Goal: Communication & Community: Answer question/provide support

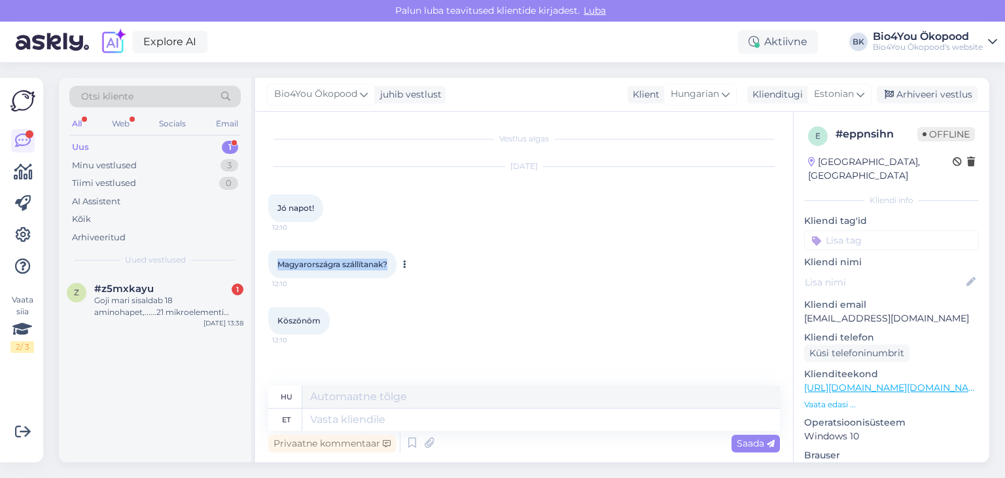
drag, startPoint x: 393, startPoint y: 264, endPoint x: 274, endPoint y: 255, distance: 119.5
click at [274, 255] on div "Magyarországra szállítanak? 12:10" at bounding box center [332, 264] width 128 height 27
click at [506, 296] on div "Köszönöm 12:10" at bounding box center [524, 321] width 512 height 56
click at [349, 422] on textarea at bounding box center [541, 419] width 478 height 22
paste textarea "Hello! We also ship packages to [GEOGRAPHIC_DATA], for this you should select H…"
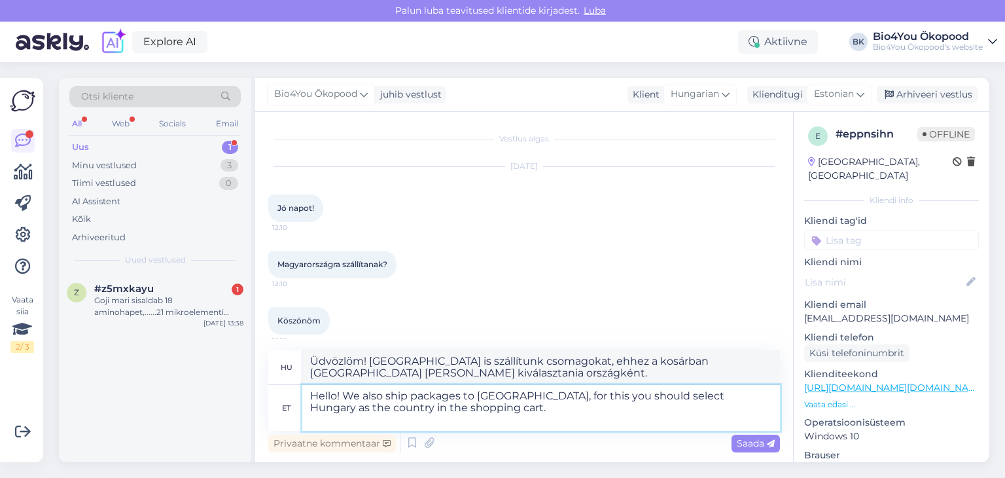
click at [309, 406] on textarea "Hello! We also ship packages to [GEOGRAPHIC_DATA], for this you should select H…" at bounding box center [541, 408] width 478 height 46
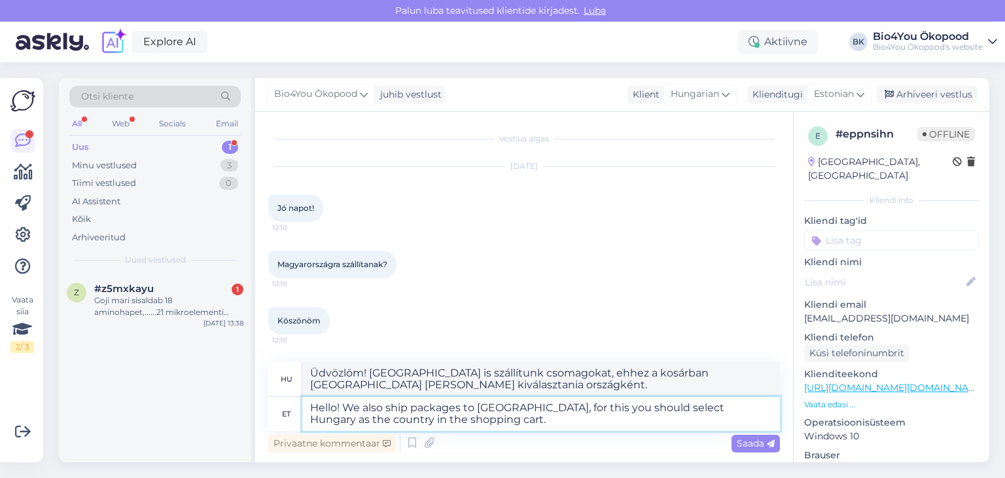
click at [346, 408] on textarea "Hello! We also ship packages to [GEOGRAPHIC_DATA], for this you should select H…" at bounding box center [541, 414] width 478 height 34
click at [376, 406] on textarea "Hello! Yes, We also ship packages to [GEOGRAPHIC_DATA], for this you should sel…" at bounding box center [541, 414] width 478 height 34
drag, startPoint x: 398, startPoint y: 406, endPoint x: 385, endPoint y: 404, distance: 12.7
click at [385, 404] on textarea "Hello! Yes, we also ship packages to [GEOGRAPHIC_DATA], for this you should sel…" at bounding box center [541, 414] width 478 height 34
click at [312, 420] on textarea "Hello! Yes, we ship packages to [GEOGRAPHIC_DATA], for this you should select H…" at bounding box center [541, 414] width 478 height 34
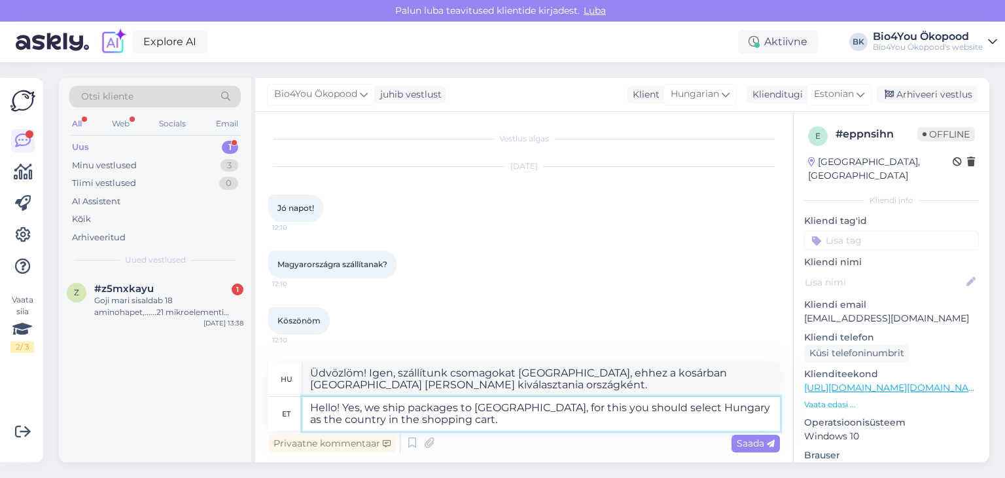
drag, startPoint x: 736, startPoint y: 405, endPoint x: 722, endPoint y: 404, distance: 13.8
click at [722, 404] on textarea "Hello! Yes, we ship packages to [GEOGRAPHIC_DATA], for this you should select H…" at bounding box center [541, 414] width 478 height 34
paste textarea "destination"
type textarea "Hello! Yes, we ship packages to [GEOGRAPHIC_DATA], for this you should select H…"
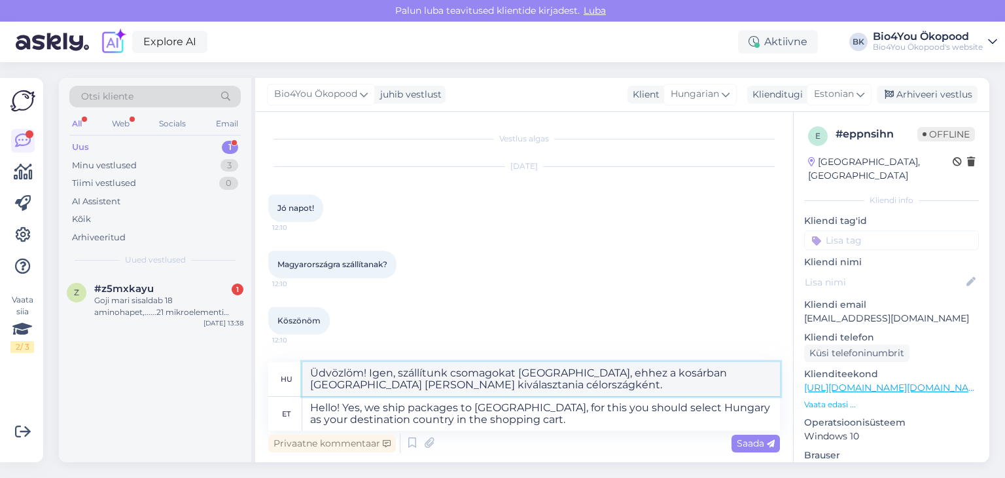
drag, startPoint x: 571, startPoint y: 387, endPoint x: 302, endPoint y: 375, distance: 269.2
click at [302, 375] on textarea "Üdvözlöm! Igen, szállítunk csomagokat [GEOGRAPHIC_DATA], ehhez a kosárban [GEOG…" at bounding box center [541, 379] width 478 height 34
type textarea "Üdvözlöm! Igen, szállítunk csomagokat [GEOGRAPHIC_DATA], ehhez a kosárban [GEOG…"
click at [746, 443] on span "Saada" at bounding box center [756, 443] width 38 height 12
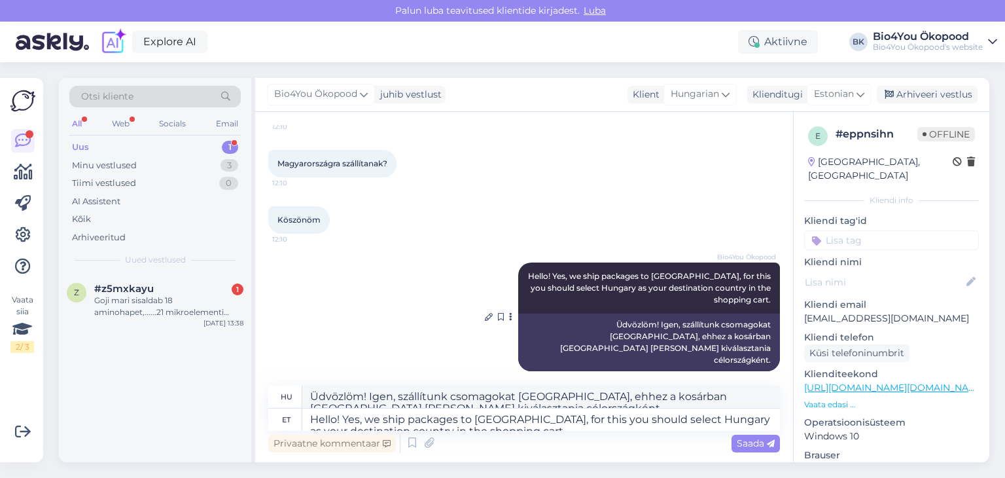
scroll to position [100, 0]
click at [128, 169] on div "Minu vestlused" at bounding box center [104, 165] width 65 height 13
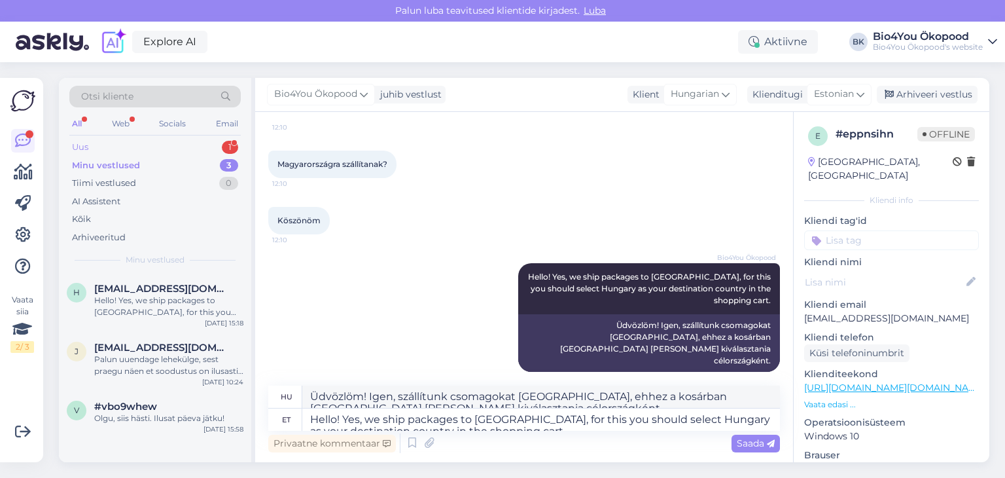
click at [143, 146] on div "Uus 1" at bounding box center [154, 147] width 171 height 18
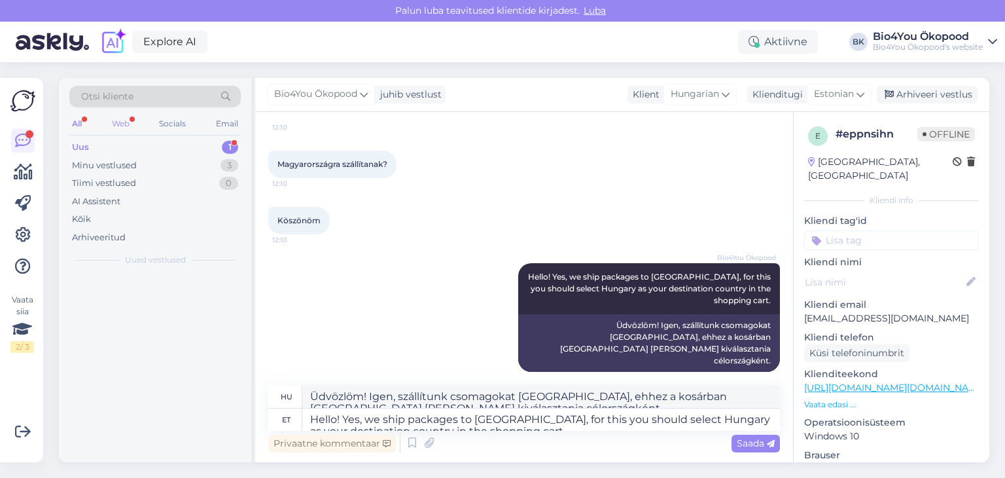
click at [120, 119] on div "Web" at bounding box center [120, 123] width 23 height 17
click at [86, 219] on div "Kõik" at bounding box center [81, 219] width 19 height 13
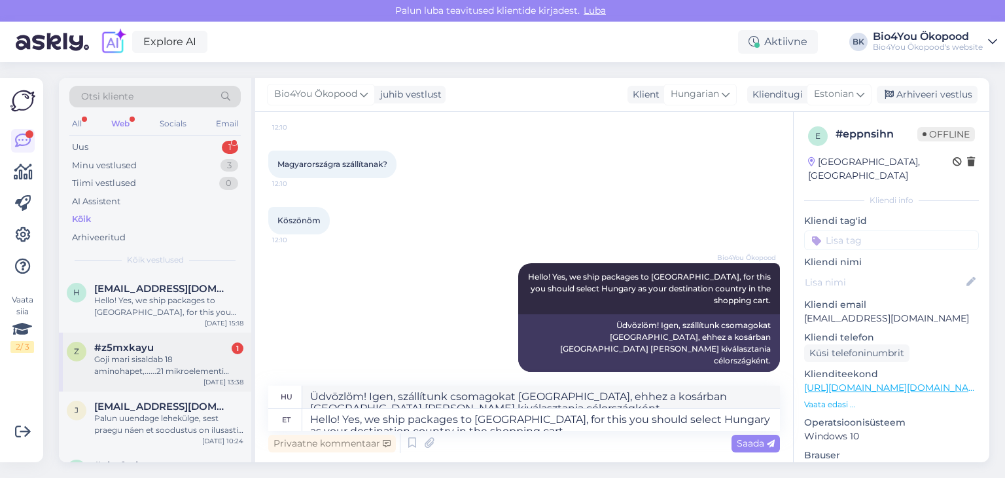
click at [152, 359] on div "Goji mari sisaldab 18 aminohapet,......21 mikroelementi nagu raud, magneesium, …" at bounding box center [168, 365] width 149 height 24
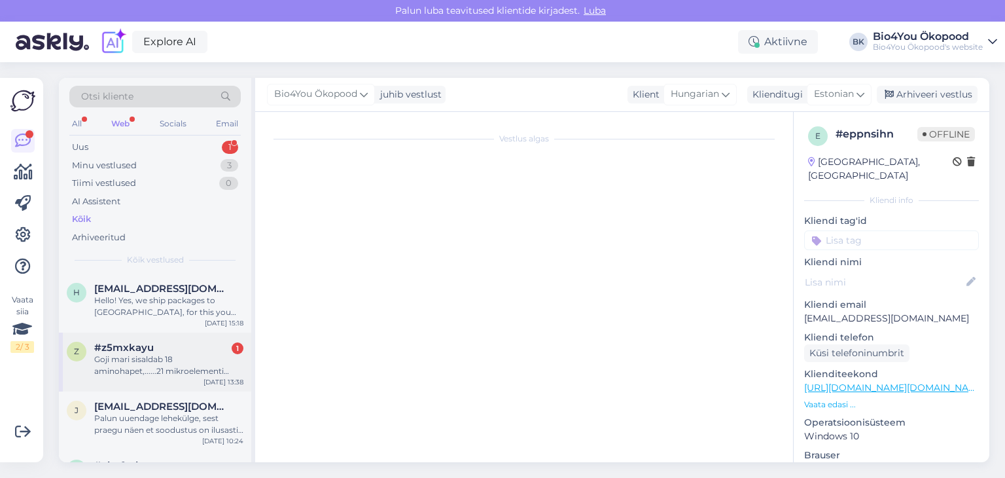
scroll to position [0, 0]
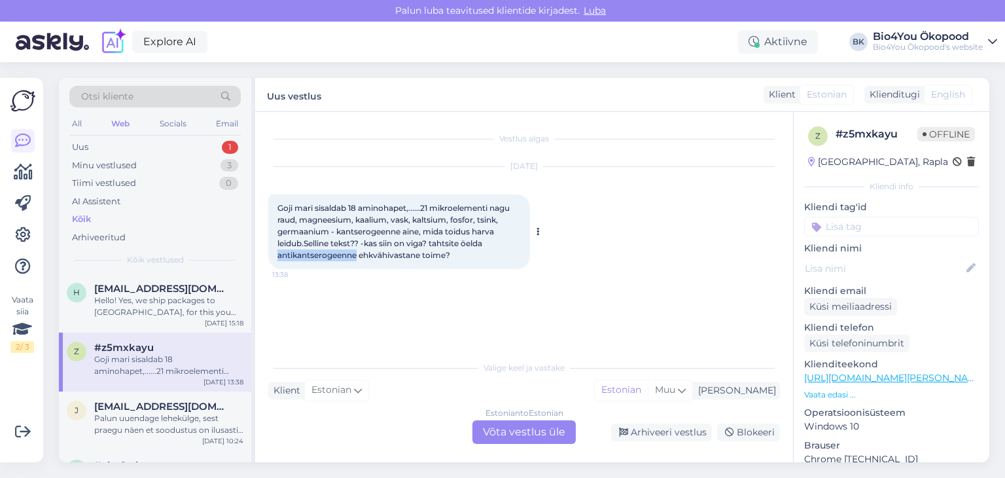
drag, startPoint x: 357, startPoint y: 257, endPoint x: 278, endPoint y: 251, distance: 78.8
click at [278, 251] on span "Goji mari sisaldab 18 aminohapet,......21 mikroelementi nagu raud, magneesium, …" at bounding box center [394, 231] width 234 height 57
copy span "antikantserogeenne"
click at [542, 433] on div "Estonian to Estonian Võta vestlus üle" at bounding box center [523, 432] width 103 height 24
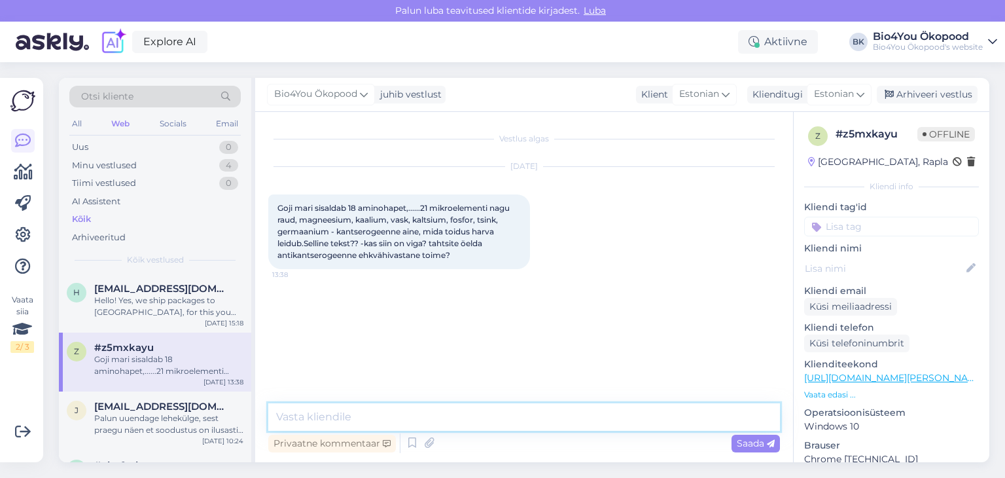
click at [377, 413] on textarea at bounding box center [524, 416] width 512 height 27
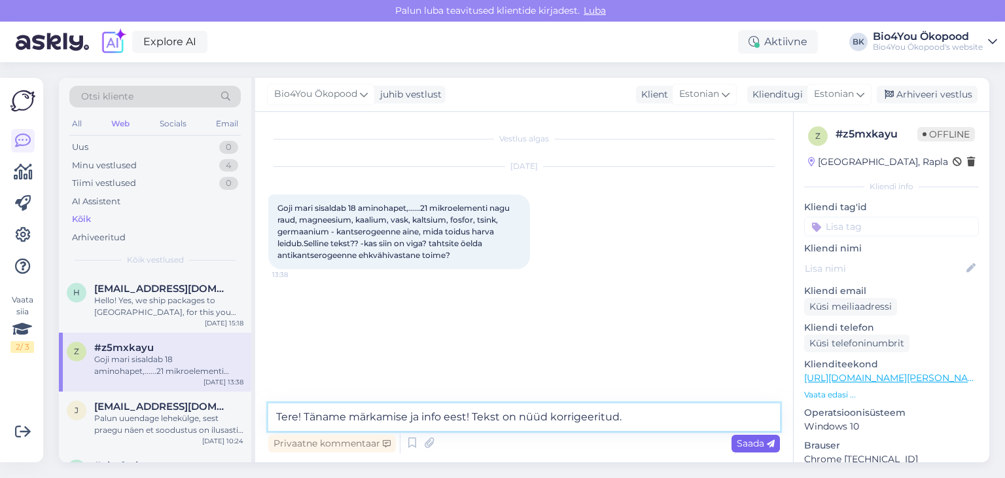
type textarea "Tere! Täname märkamise ja info eest! Tekst on nüüd korrigeeritud."
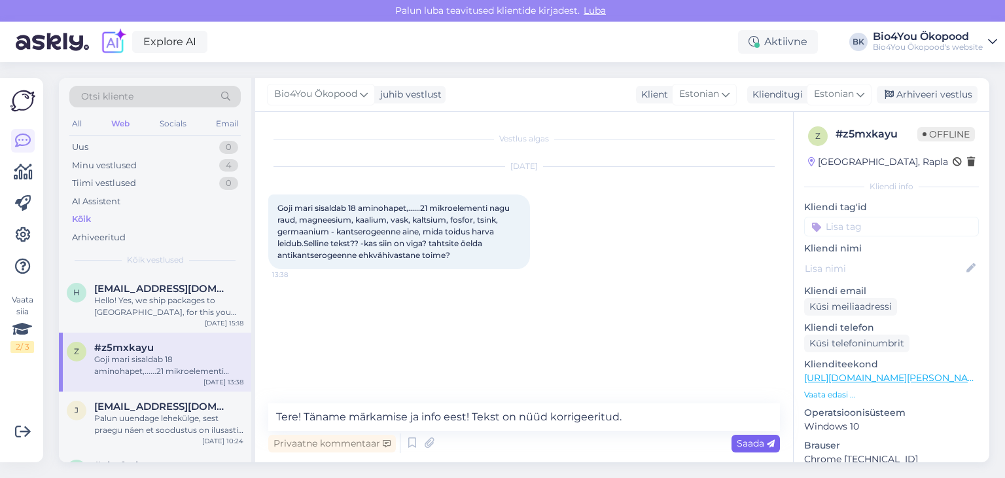
click at [761, 444] on span "Saada" at bounding box center [756, 443] width 38 height 12
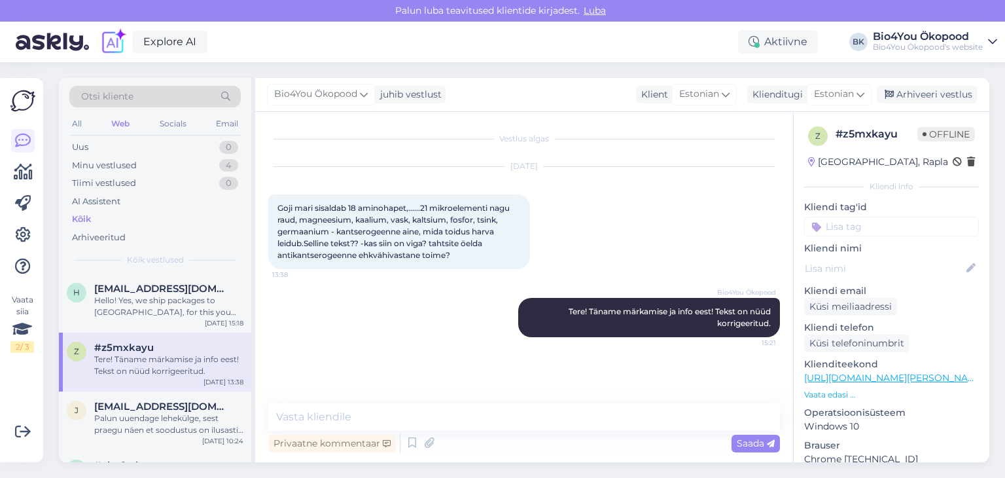
click at [84, 215] on div "Kõik" at bounding box center [81, 219] width 19 height 13
